Goal: Transaction & Acquisition: Obtain resource

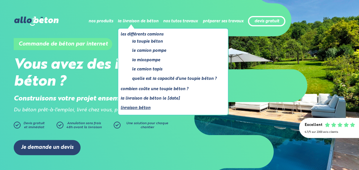
click at [154, 107] on link "Livraison béton" at bounding box center [171, 107] width 101 height 7
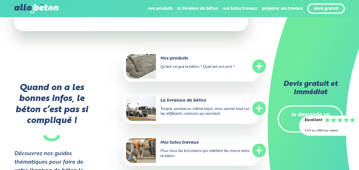
scroll to position [2551, 0]
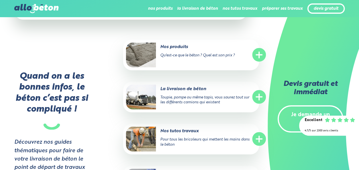
click at [259, 90] on circle at bounding box center [260, 97] width 14 height 14
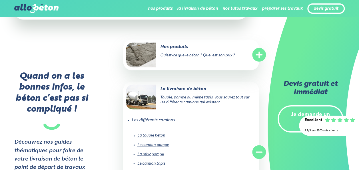
click at [155, 152] on link "La mixopompe" at bounding box center [151, 154] width 26 height 4
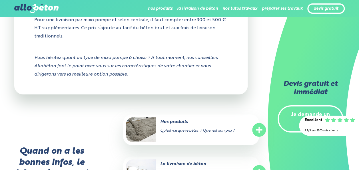
scroll to position [871, 0]
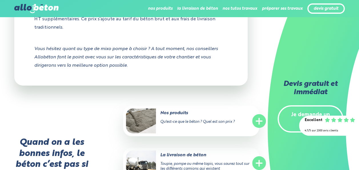
click at [260, 158] on circle at bounding box center [260, 163] width 14 height 14
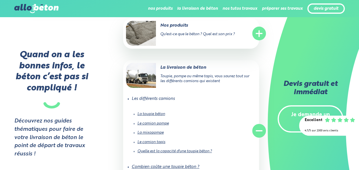
scroll to position [960, 0]
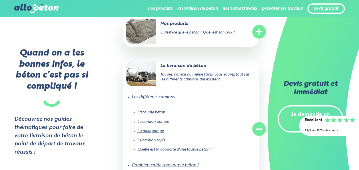
click at [156, 120] on link "Le camion pompe" at bounding box center [153, 122] width 31 height 4
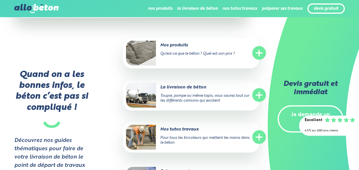
scroll to position [904, 0]
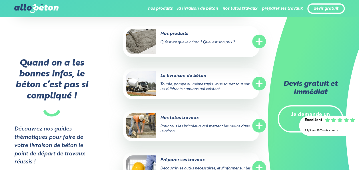
click at [258, 85] on circle at bounding box center [260, 84] width 14 height 14
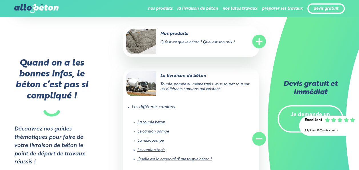
click at [159, 150] on link "Le camion tapis" at bounding box center [152, 150] width 28 height 4
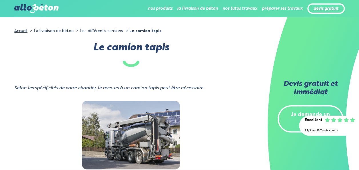
click at [331, 11] on link "devis gratuit" at bounding box center [326, 8] width 25 height 5
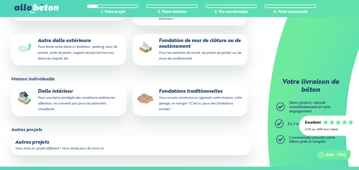
scroll to position [126, 0]
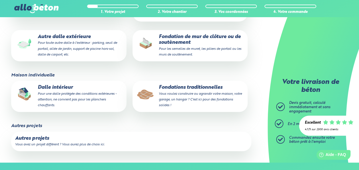
click at [104, 107] on p "Dalle intérieur Pour une dalle protégée des conditions extérieures - attention,…" at bounding box center [68, 96] width 107 height 23
click at [0, 0] on input "Dalle intérieur Pour une dalle protégée des conditions extérieures - attention,…" at bounding box center [0, 0] width 0 height 0
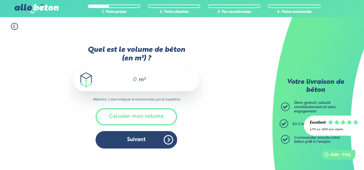
click at [136, 80] on input "Quel est le volume de béton (en m³) ?" at bounding box center [132, 79] width 10 height 7
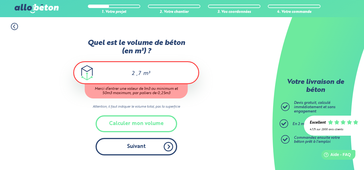
click at [141, 138] on div "Quel est le volume de béton (en m³) ? 2 ,7 m³ Merci d’entrer une valeur de 1m3 …" at bounding box center [136, 100] width 126 height 122
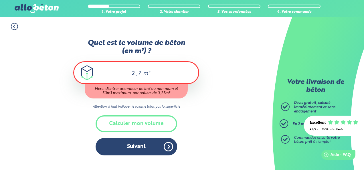
click at [136, 75] on input "2 ,7" at bounding box center [131, 73] width 19 height 7
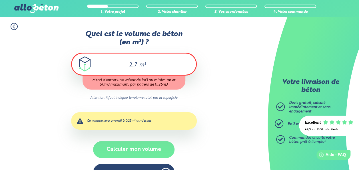
type input "2,7"
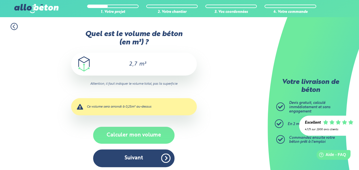
click at [142, 148] on div "Quel est le volume de béton (en m³) ? 2,7 m³ Attention, il faut indiquer le vol…" at bounding box center [134, 101] width 126 height 143
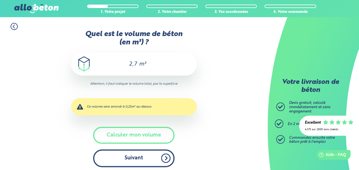
click at [140, 158] on button "Suivant" at bounding box center [134, 157] width 82 height 17
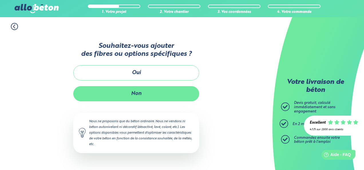
click at [154, 96] on button "Non" at bounding box center [136, 93] width 126 height 15
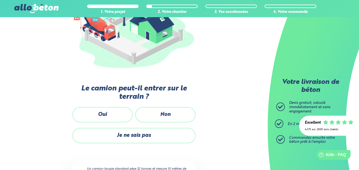
scroll to position [118, 0]
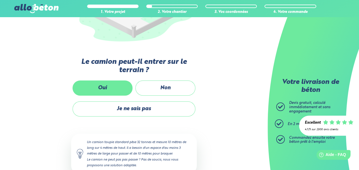
click at [103, 88] on label "Oui" at bounding box center [103, 87] width 60 height 15
click at [0, 0] on input "Oui" at bounding box center [0, 0] width 0 height 0
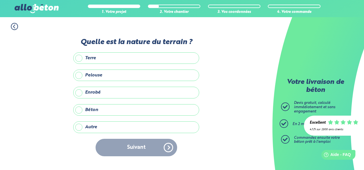
click at [110, 90] on label "Enrobé" at bounding box center [136, 92] width 126 height 11
click at [0, 0] on input "Enrobé" at bounding box center [0, 0] width 0 height 0
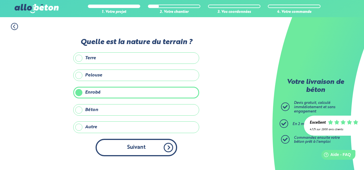
click at [127, 146] on button "Suivant" at bounding box center [137, 147] width 82 height 17
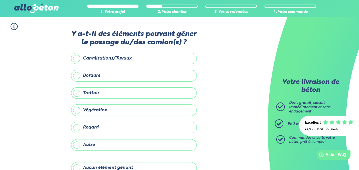
click at [133, 76] on label "Bordure" at bounding box center [134, 75] width 126 height 11
click at [0, 0] on input "Bordure" at bounding box center [0, 0] width 0 height 0
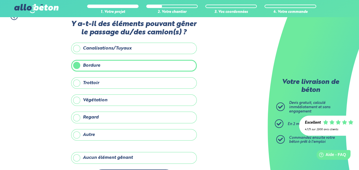
scroll to position [31, 0]
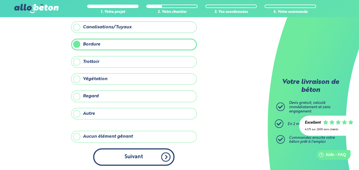
click at [162, 151] on button "Suivant" at bounding box center [134, 156] width 82 height 17
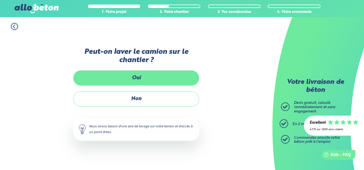
click at [148, 78] on label "Oui" at bounding box center [136, 77] width 126 height 15
click at [0, 0] on input "Oui" at bounding box center [0, 0] width 0 height 0
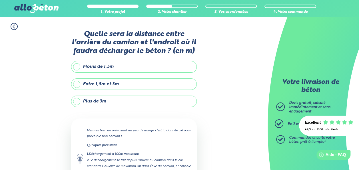
click at [138, 100] on label "Plus de 3m" at bounding box center [134, 101] width 126 height 11
click at [0, 0] on input "Plus de 3m" at bounding box center [0, 0] width 0 height 0
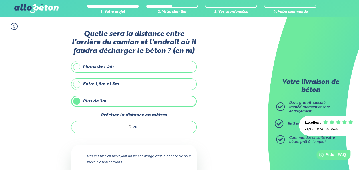
click at [129, 126] on input "Précisez la distance en mètres" at bounding box center [104, 127] width 55 height 6
type input "-"
type input "7"
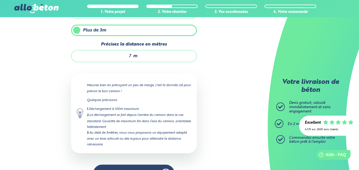
scroll to position [87, 0]
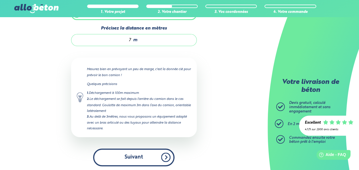
click at [141, 154] on button "Suivant" at bounding box center [134, 156] width 82 height 17
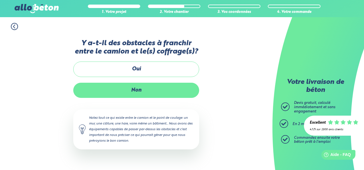
click at [163, 93] on label "Non" at bounding box center [136, 90] width 126 height 15
click at [0, 0] on input "Non" at bounding box center [0, 0] width 0 height 0
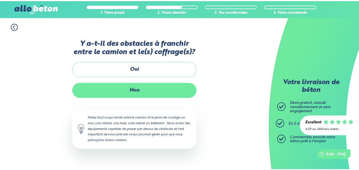
scroll to position [94, 0]
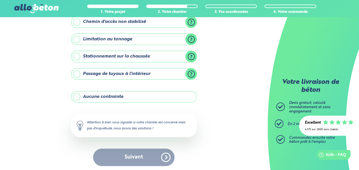
click at [159, 72] on label "Passage de tuyaux à l'intérieur" at bounding box center [134, 73] width 126 height 11
click at [0, 0] on input "Passage de tuyaux à l'intérieur" at bounding box center [0, 0] width 0 height 0
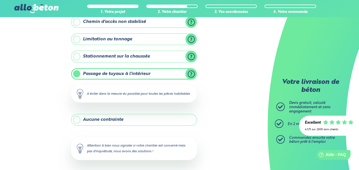
click at [159, 57] on label "Stationnement sur la chaussée" at bounding box center [134, 56] width 126 height 11
click at [0, 0] on input "Stationnement sur la chaussée" at bounding box center [0, 0] width 0 height 0
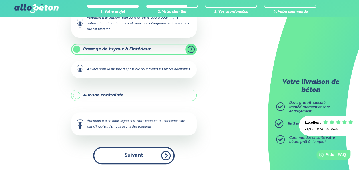
click at [162, 153] on button "Suivant" at bounding box center [134, 155] width 82 height 17
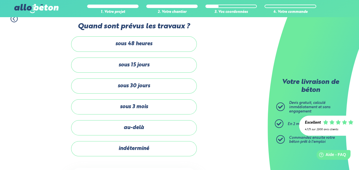
scroll to position [6, 0]
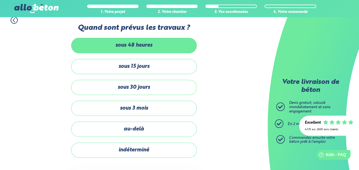
click at [168, 42] on label "sous 48 heures" at bounding box center [134, 45] width 126 height 15
click at [0, 0] on input "sous 48 heures" at bounding box center [0, 0] width 0 height 0
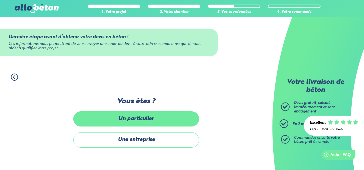
click at [158, 120] on label "Un particulier" at bounding box center [136, 118] width 126 height 15
click at [0, 0] on input "Un particulier" at bounding box center [0, 0] width 0 height 0
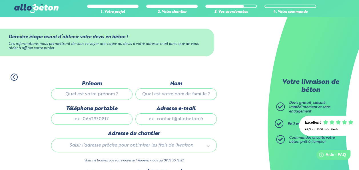
click at [111, 99] on input "Prénom" at bounding box center [92, 93] width 82 height 11
type input "noa"
type input "vasseur"
type input "0765574683"
type input "noalepompier@gmail.com"
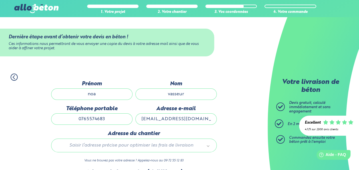
type input "24 rue des oeillets 62138 haisnes"
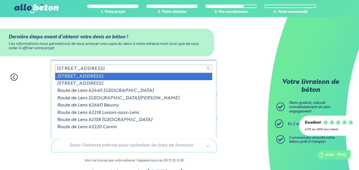
type input "224 route de lend"
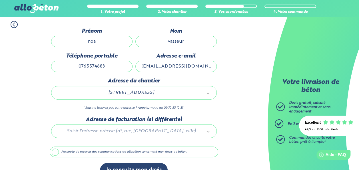
scroll to position [65, 0]
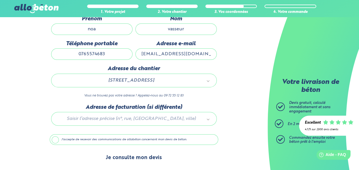
click at [155, 155] on button "Je consulte mon devis" at bounding box center [134, 157] width 68 height 15
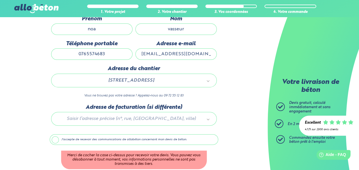
click at [164, 140] on label "J'accepte de recevoir des communications de allobéton concernant mon devis de b…" at bounding box center [134, 139] width 169 height 11
click at [0, 0] on input "J'accepte de recevoir des communications de allobéton concernant mon devis de b…" at bounding box center [0, 0] width 0 height 0
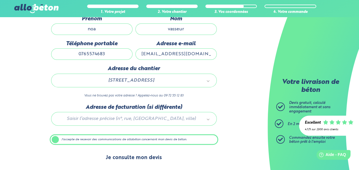
click at [157, 153] on button "Je consulte mon devis" at bounding box center [134, 157] width 68 height 15
